Goal: Find specific fact: Find contact information

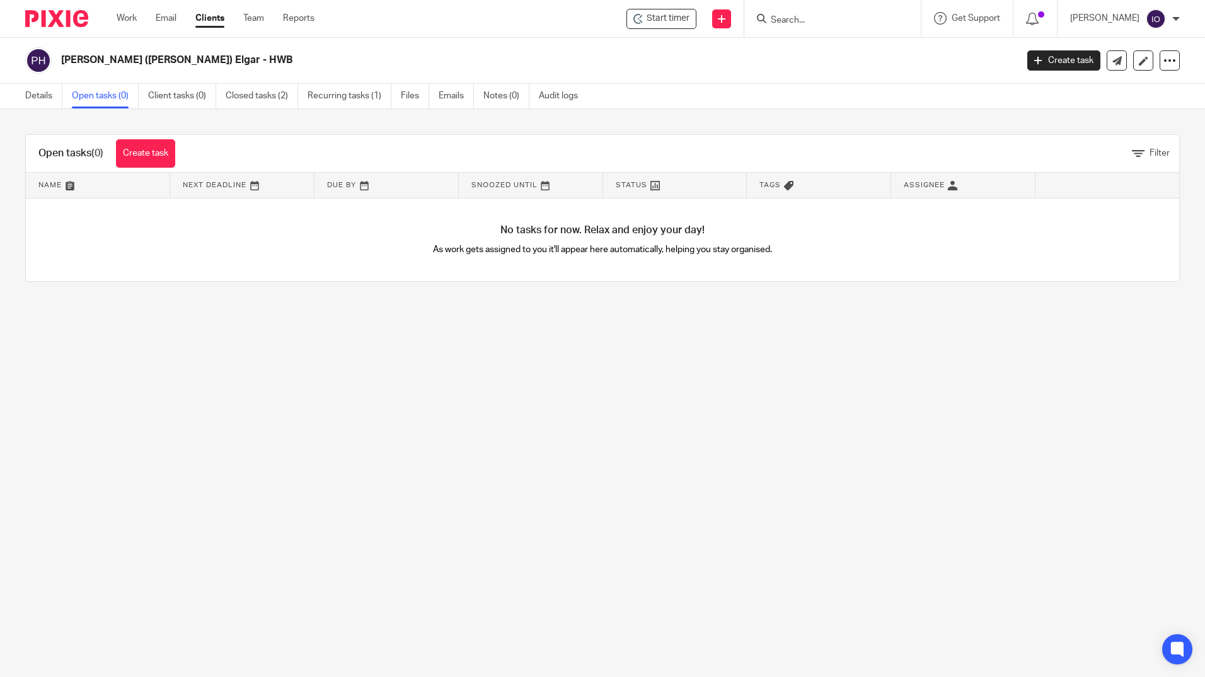
click at [817, 21] on input "Search" at bounding box center [826, 20] width 113 height 11
click at [126, 16] on link "Work" at bounding box center [127, 18] width 20 height 13
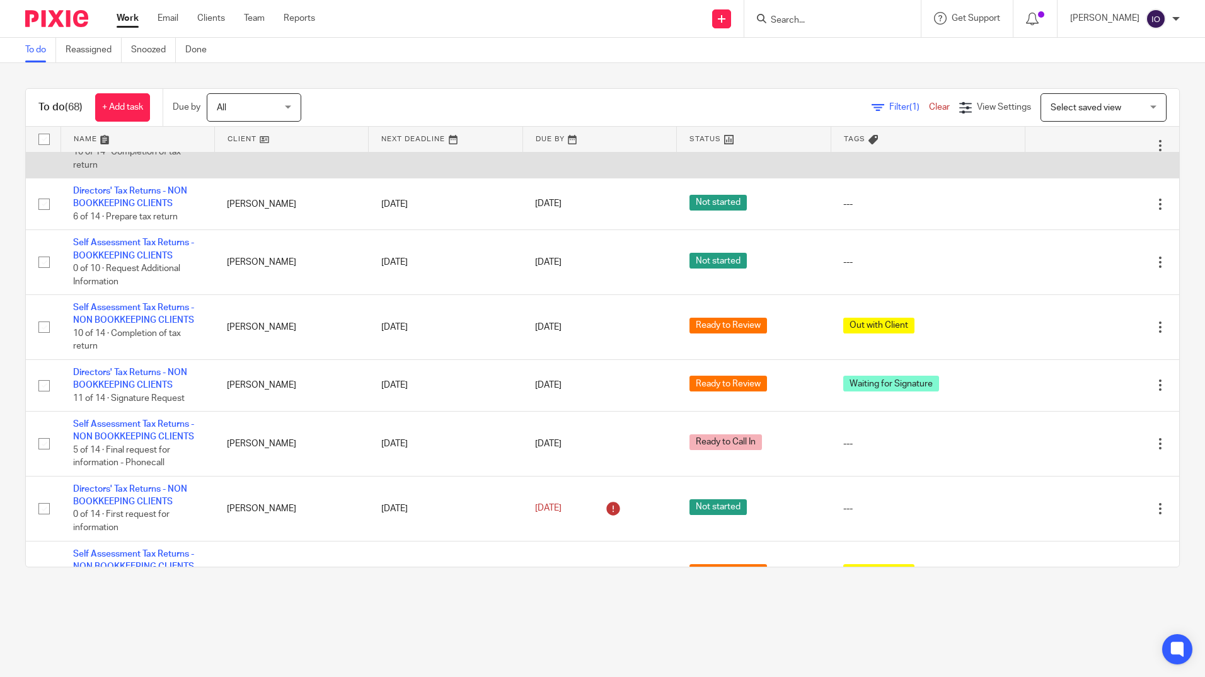
scroll to position [2458, 0]
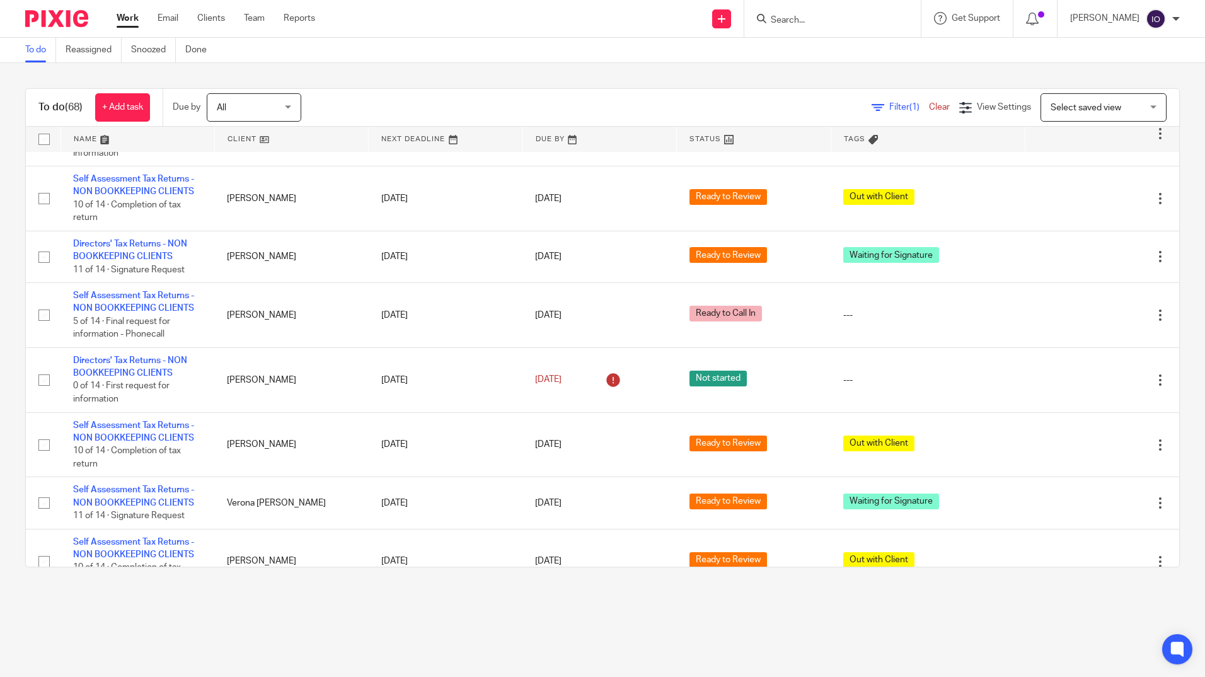
click at [856, 19] on input "Search" at bounding box center [826, 20] width 113 height 11
type input "mim"
click at [819, 49] on link at bounding box center [866, 54] width 198 height 29
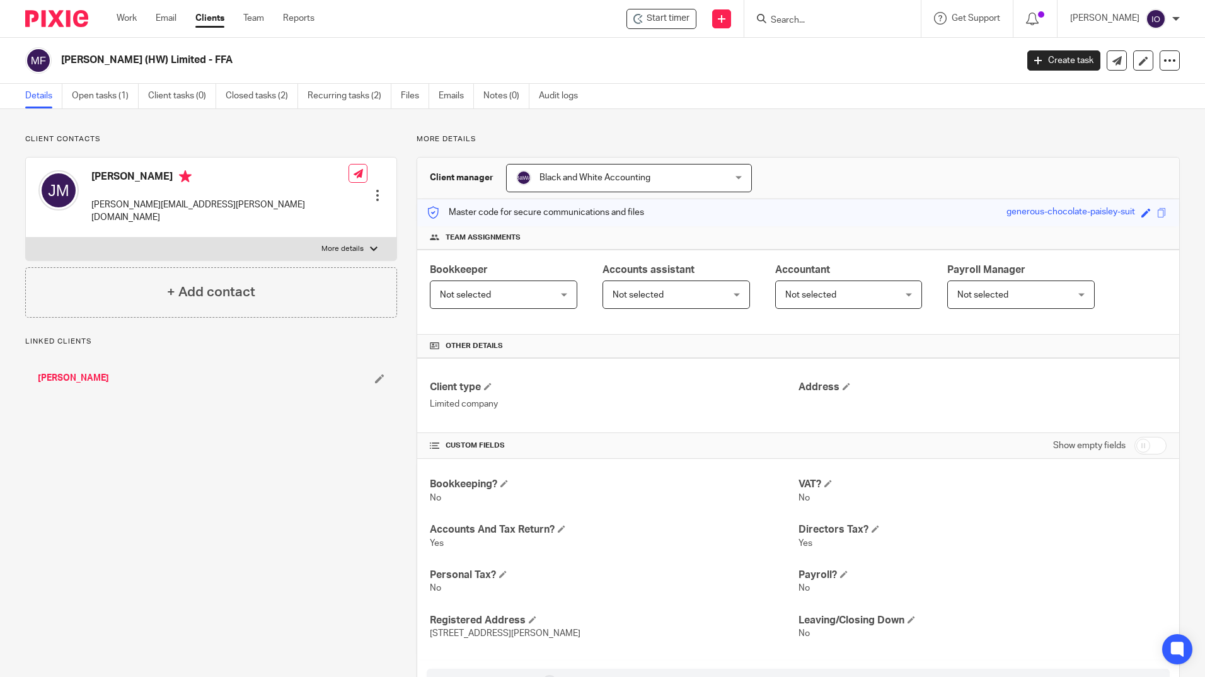
click at [373, 245] on div at bounding box center [374, 249] width 8 height 8
click at [26, 237] on input "More details" at bounding box center [25, 237] width 1 height 1
checkbox input "true"
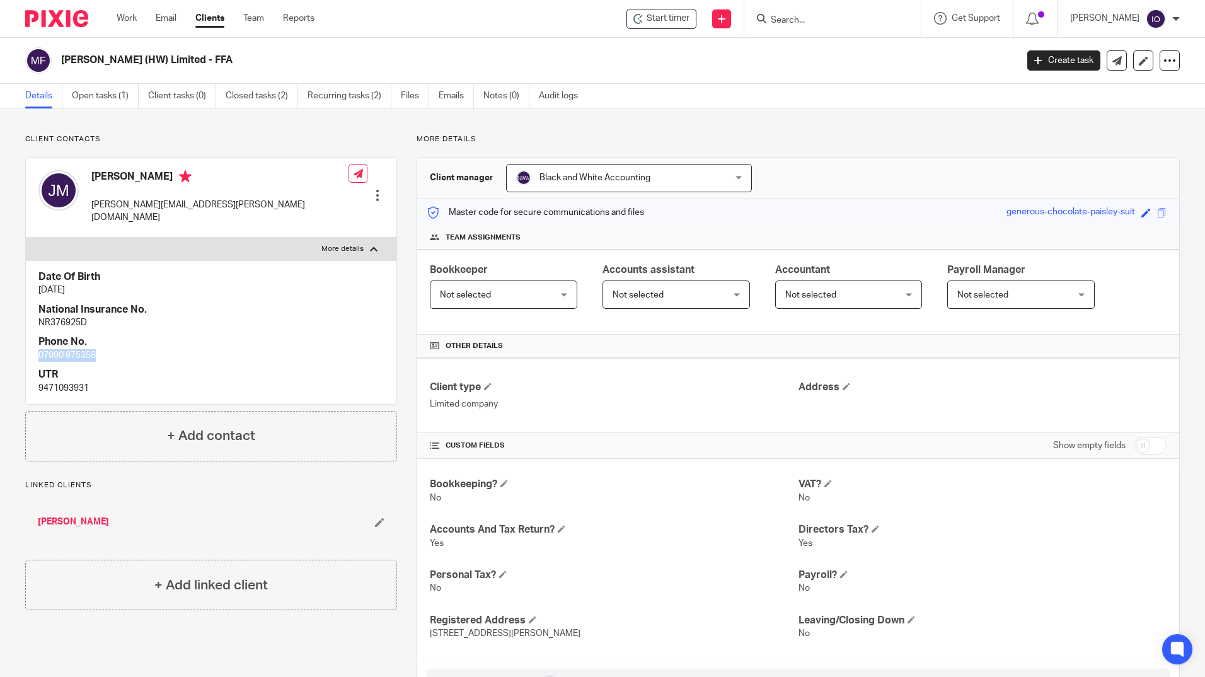
drag, startPoint x: 97, startPoint y: 340, endPoint x: 30, endPoint y: 349, distance: 67.3
click at [30, 349] on div "Date Of Birth 22 Oct 1968 National Insurance No. NR376925D Phone No. 07990 9753…" at bounding box center [211, 332] width 371 height 144
copy p "07990 975358"
click at [870, 17] on input "Search" at bounding box center [826, 20] width 113 height 11
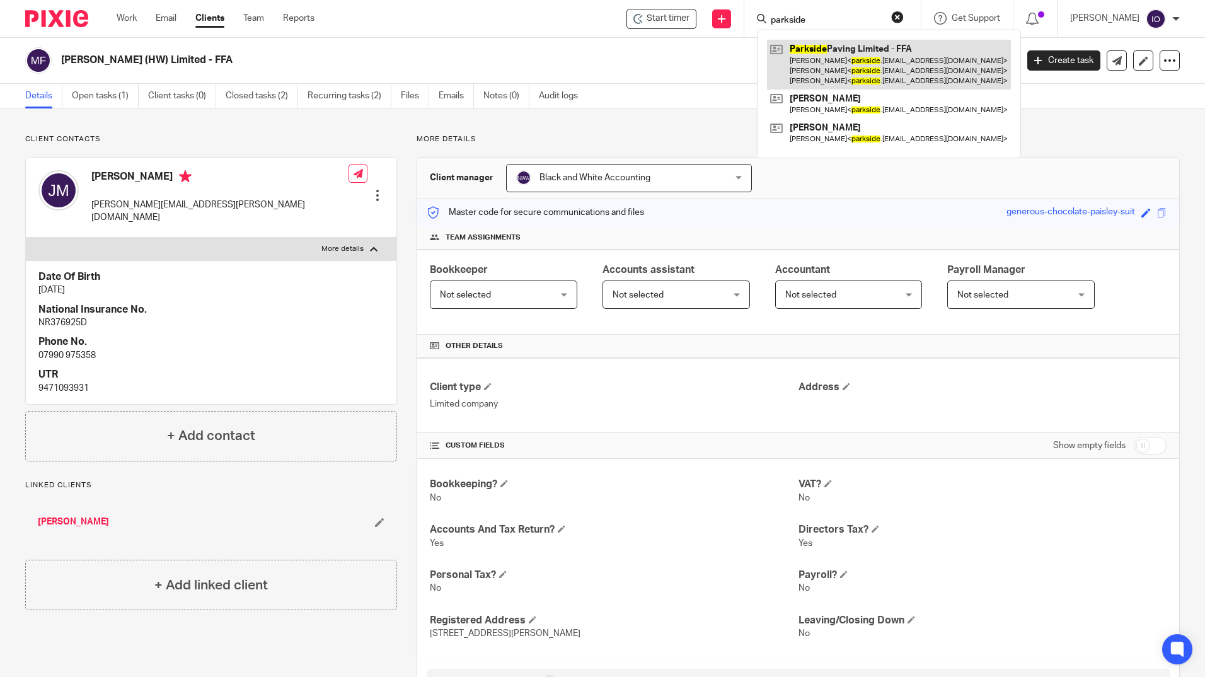
type input "parkside"
click at [855, 46] on link at bounding box center [889, 65] width 244 height 50
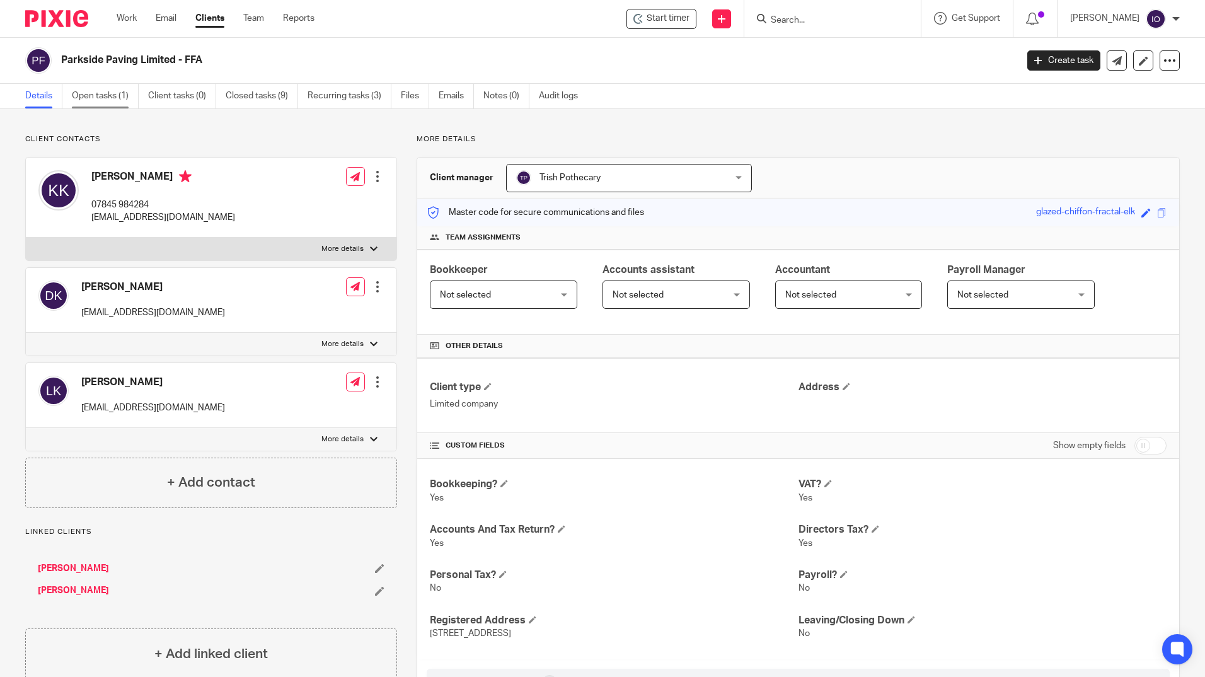
click at [104, 98] on link "Open tasks (1)" at bounding box center [105, 96] width 67 height 25
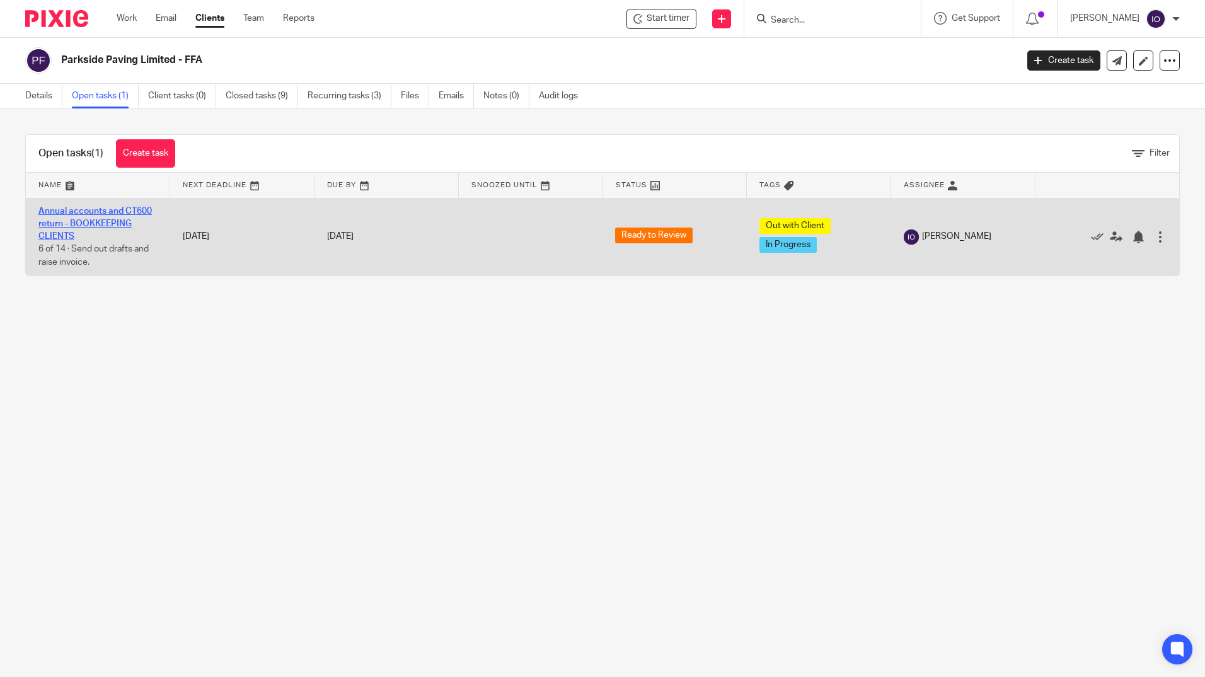
click at [119, 212] on link "Annual accounts and CT600 return - BOOKKEEPING CLIENTS" at bounding box center [94, 224] width 113 height 35
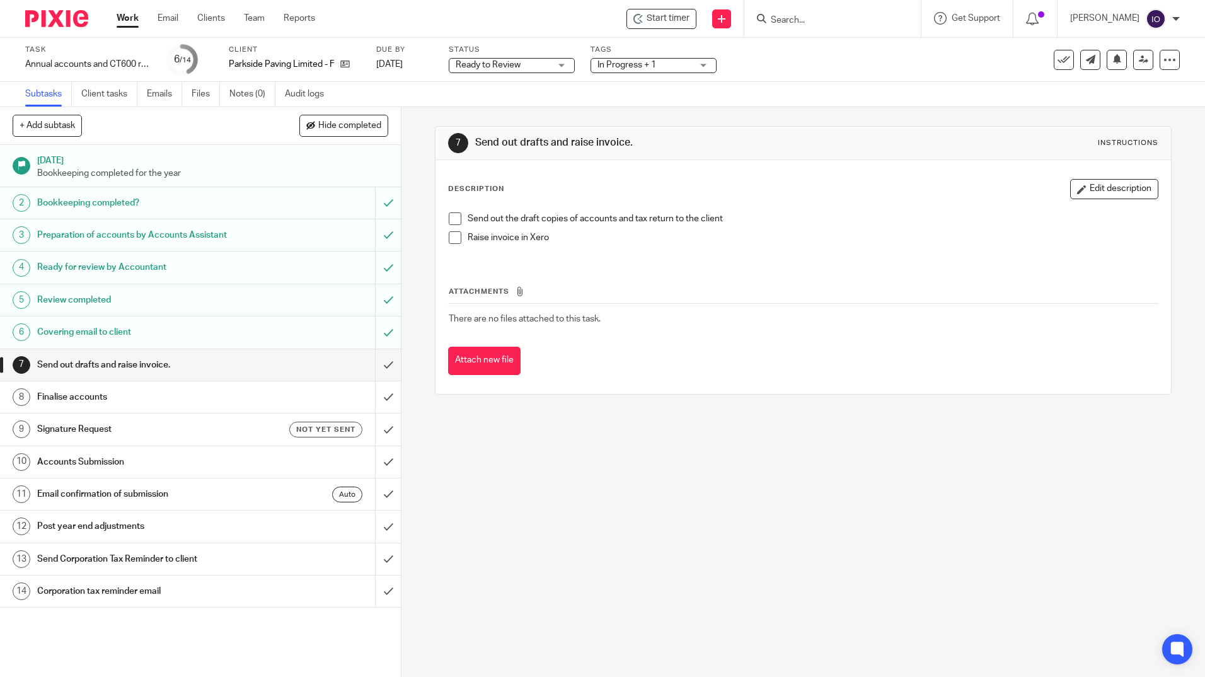
click at [101, 332] on h1 "Covering email to client" at bounding box center [145, 332] width 217 height 19
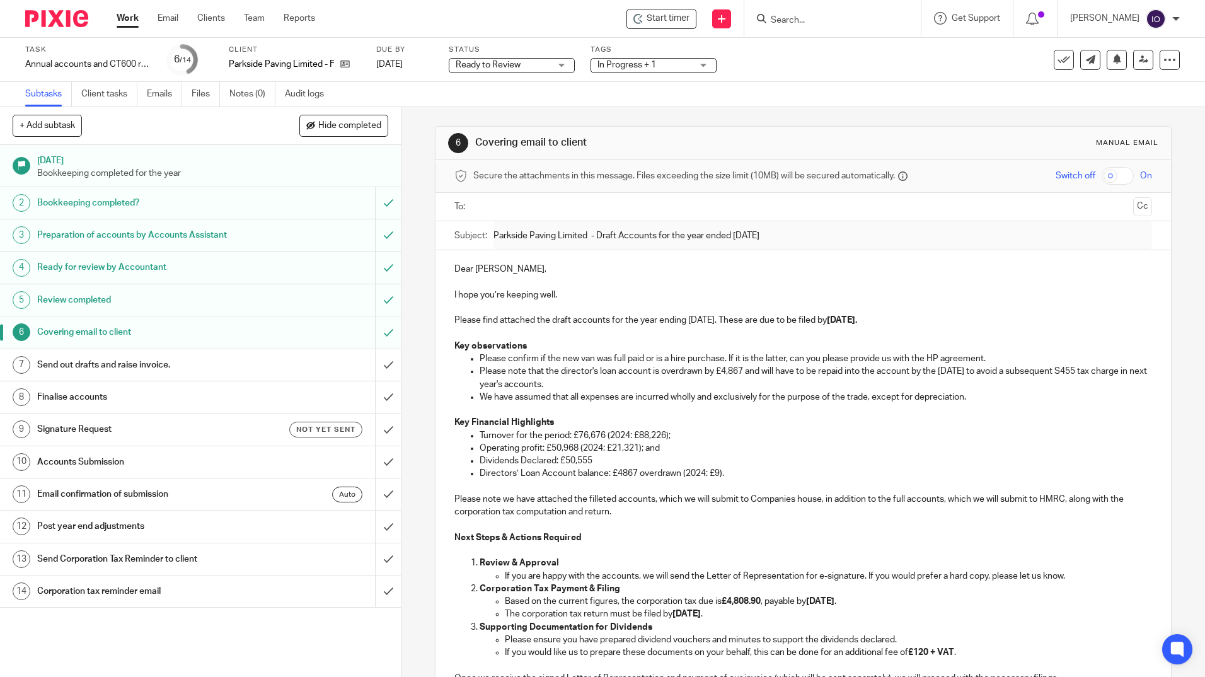
scroll to position [63, 0]
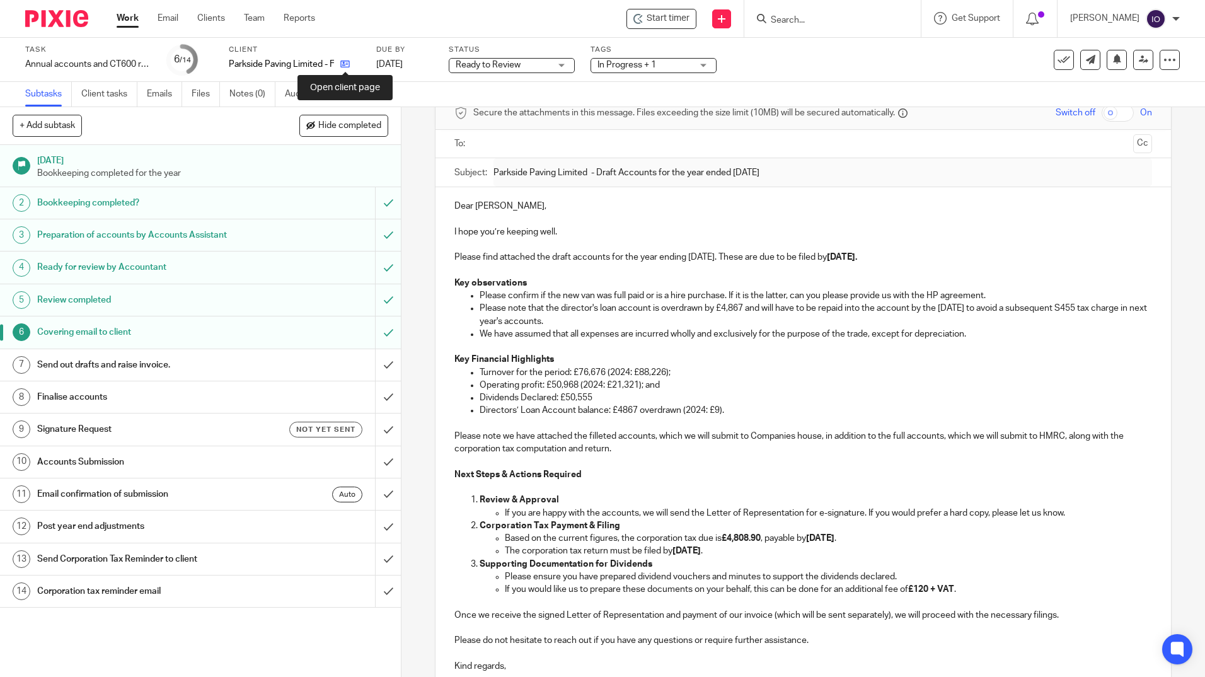
click at [346, 63] on icon at bounding box center [344, 63] width 9 height 9
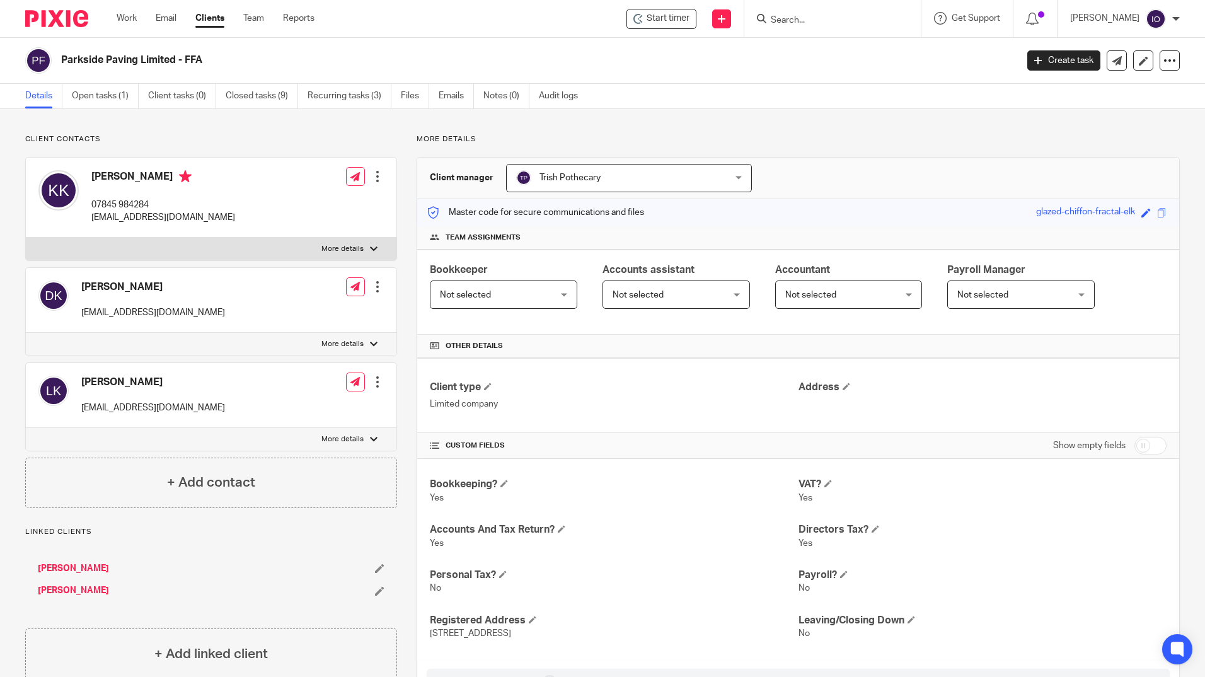
click at [357, 343] on p "More details" at bounding box center [342, 344] width 42 height 10
click at [26, 333] on input "More details" at bounding box center [25, 332] width 1 height 1
checkbox input "true"
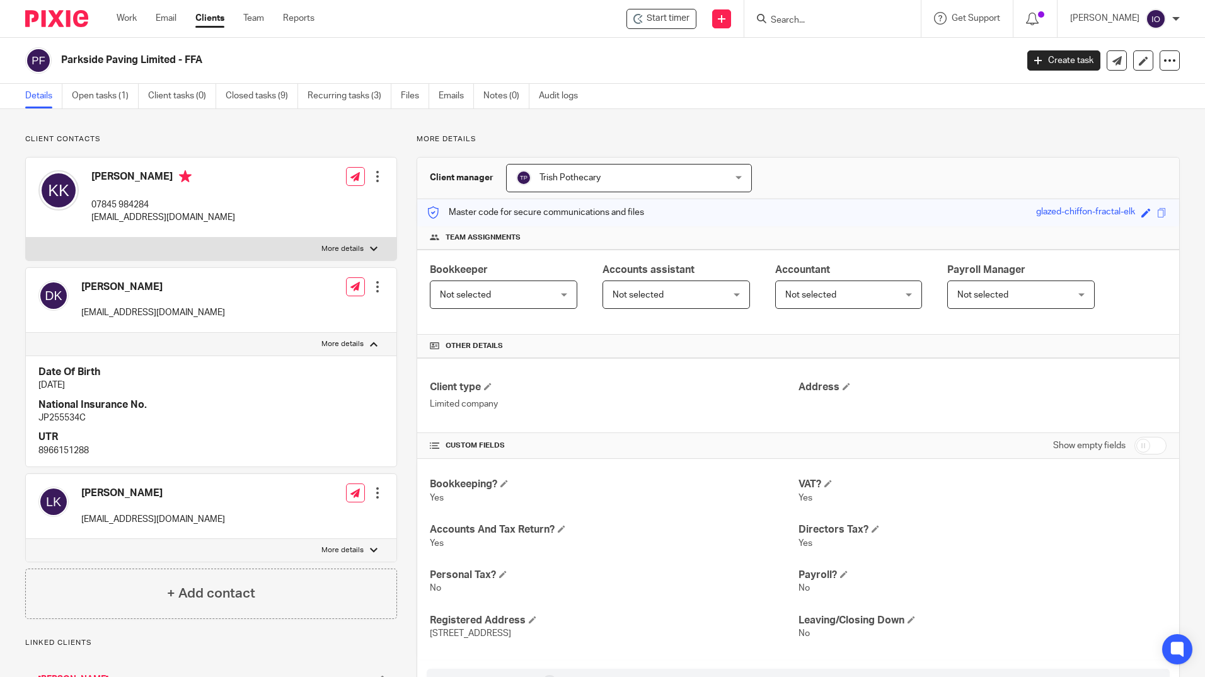
click at [370, 549] on div at bounding box center [374, 550] width 8 height 8
click at [26, 539] on input "More details" at bounding box center [25, 538] width 1 height 1
checkbox input "true"
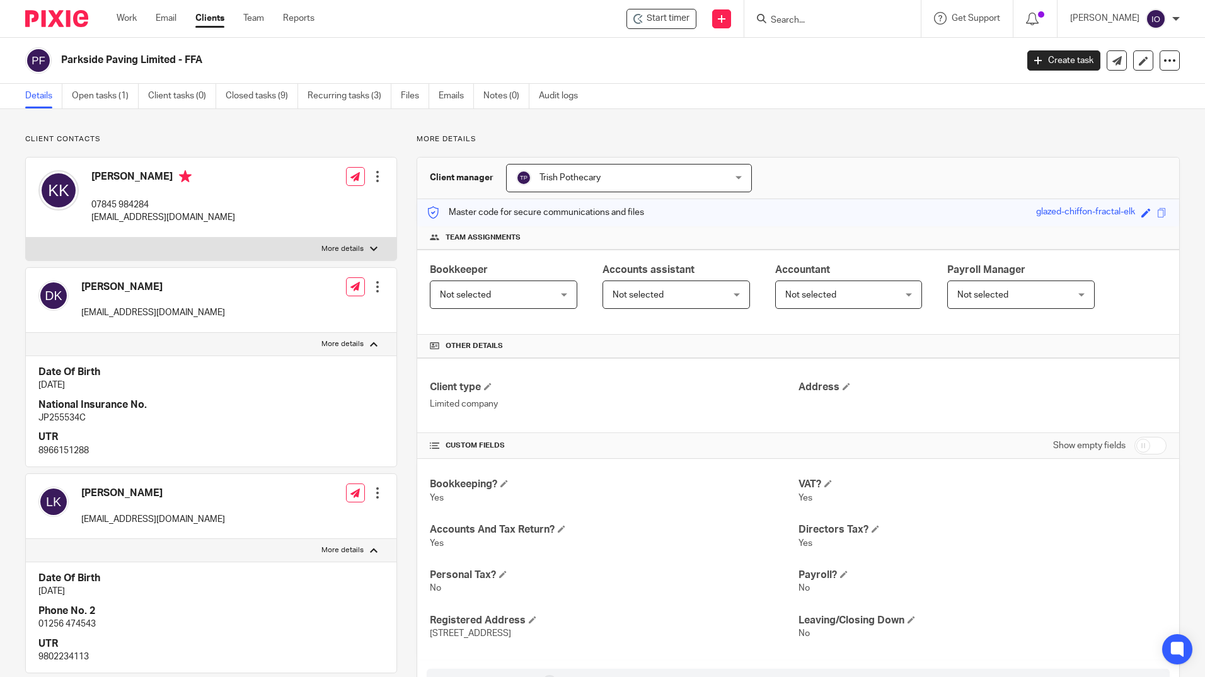
click at [257, 134] on p "Client contacts" at bounding box center [211, 139] width 372 height 10
drag, startPoint x: 93, startPoint y: 204, endPoint x: 156, endPoint y: 205, distance: 62.4
click at [155, 205] on p "07845 984284" at bounding box center [163, 205] width 144 height 13
copy p "07845 984284"
